Goal: Task Accomplishment & Management: Manage account settings

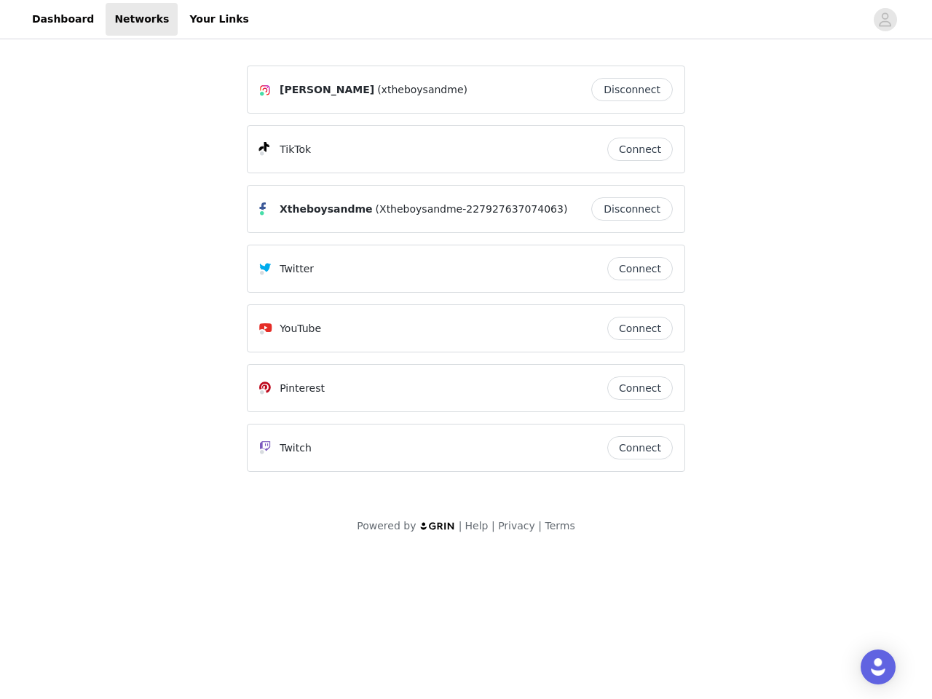
click at [466, 275] on div "Twitter" at bounding box center [433, 268] width 348 height 17
click at [466, 20] on div at bounding box center [562, 19] width 608 height 33
click at [886, 20] on icon "avatar" at bounding box center [886, 19] width 14 height 23
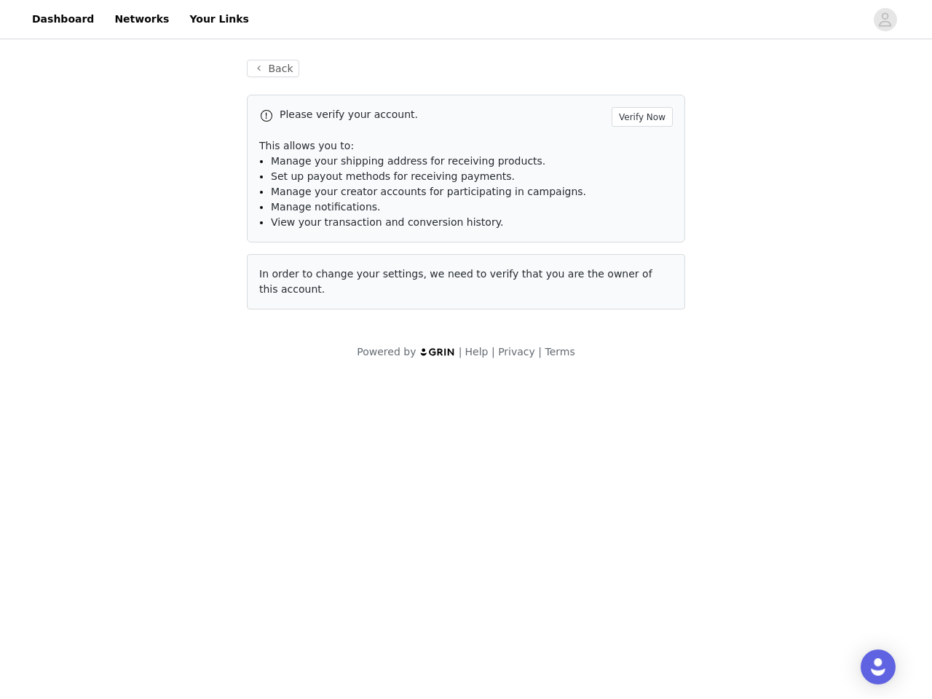
click at [640, 149] on p "This allows you to:" at bounding box center [466, 145] width 414 height 15
click at [636, 209] on li "Manage notifications." at bounding box center [472, 207] width 402 height 15
click at [640, 269] on span "In order to change your settings, we need to verify that you are the owner of t…" at bounding box center [455, 281] width 393 height 27
